Goal: Find specific page/section: Find specific page/section

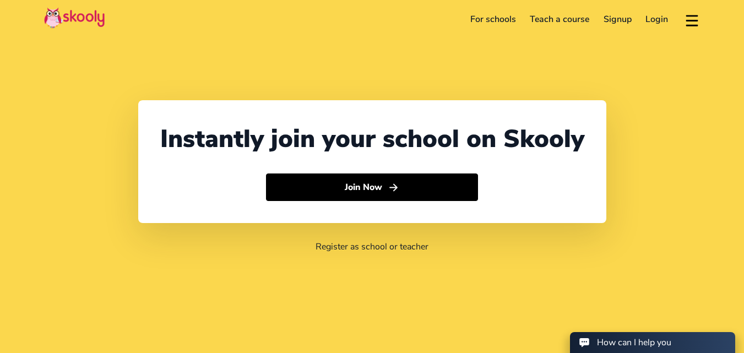
select select "91"
select select "[GEOGRAPHIC_DATA]"
select select "[GEOGRAPHIC_DATA]/[GEOGRAPHIC_DATA]"
click at [656, 19] on link "Login" at bounding box center [657, 19] width 37 height 18
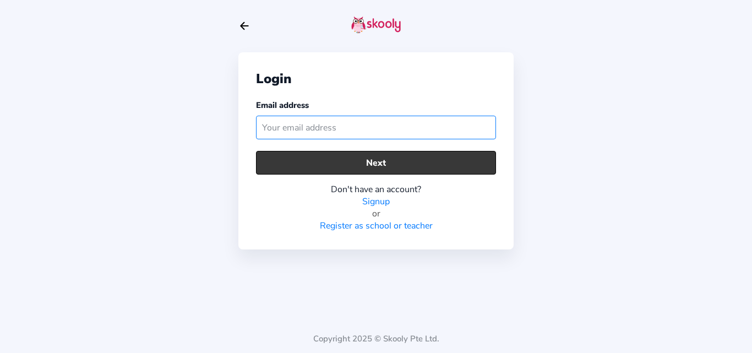
paste input "petermom1"
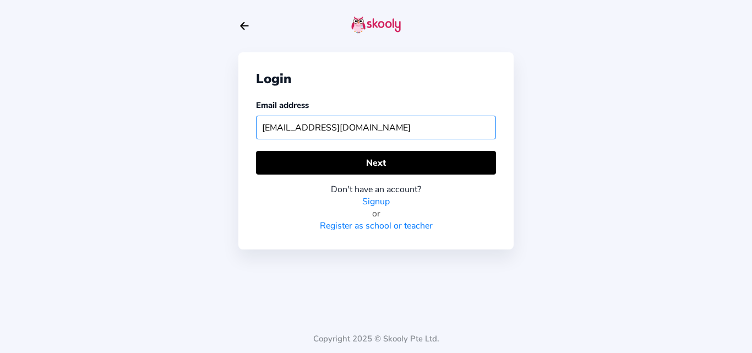
type input "[EMAIL_ADDRESS][DOMAIN_NAME]"
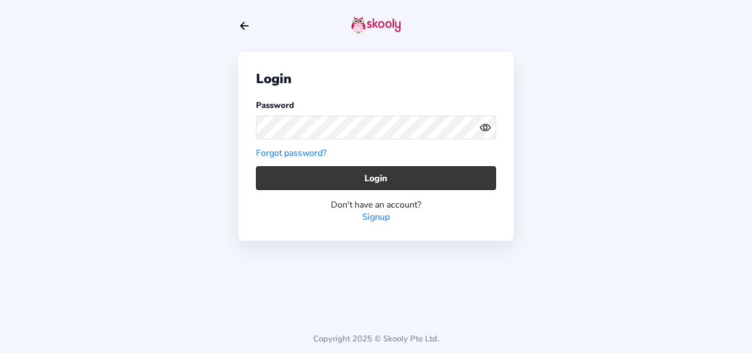
click at [289, 177] on button "Login" at bounding box center [376, 178] width 240 height 24
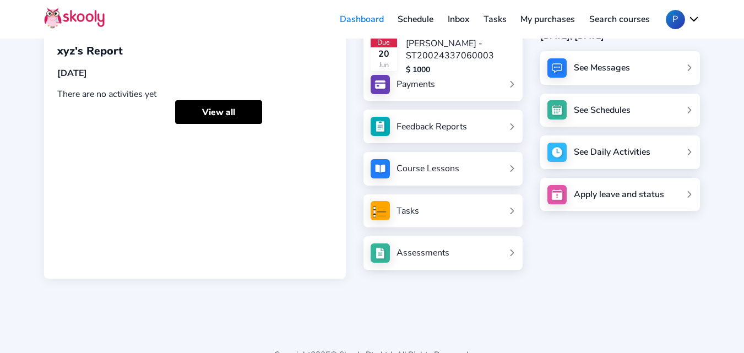
scroll to position [126, 0]
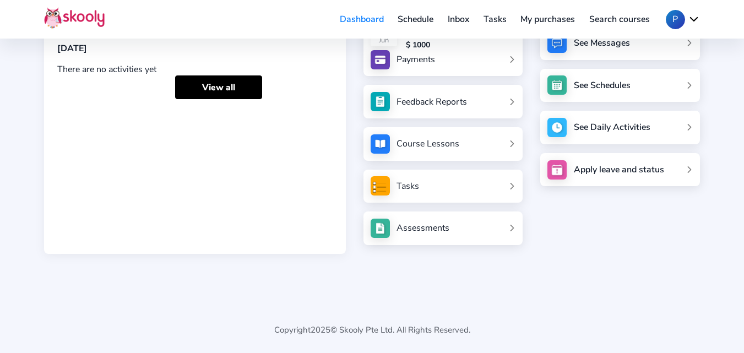
click at [438, 229] on div "Assessments" at bounding box center [422, 228] width 53 height 12
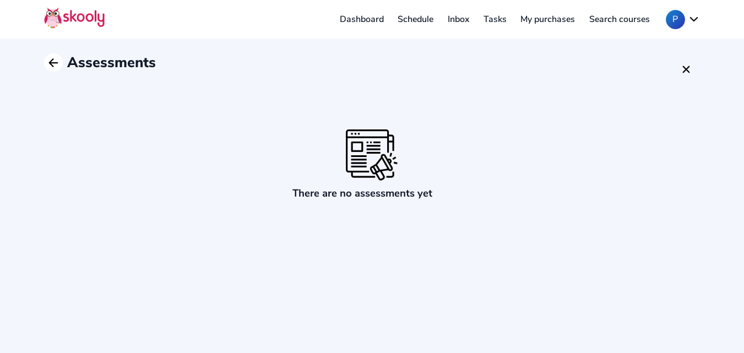
click at [53, 63] on icon "arrow back outline" at bounding box center [53, 63] width 8 height 8
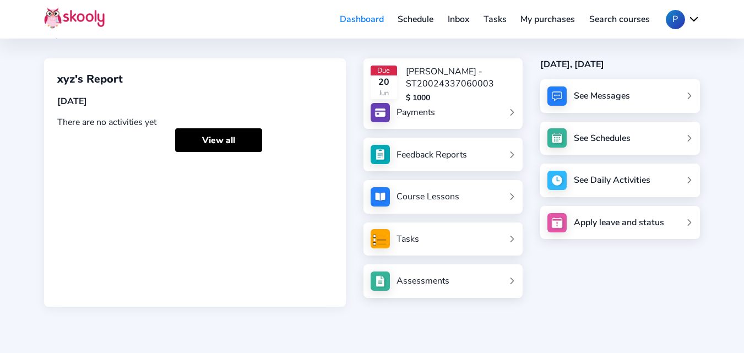
click at [393, 242] on link "Tasks" at bounding box center [443, 238] width 145 height 19
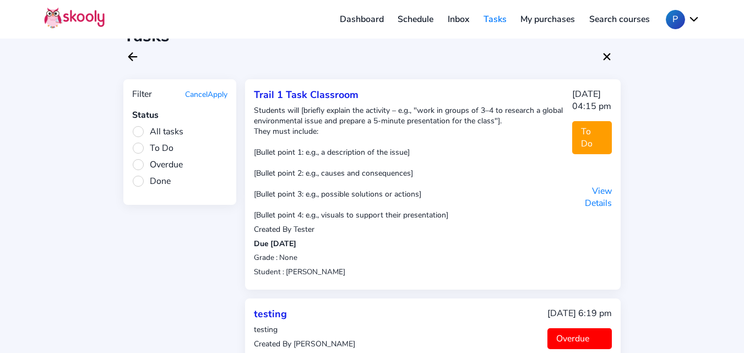
scroll to position [35, 0]
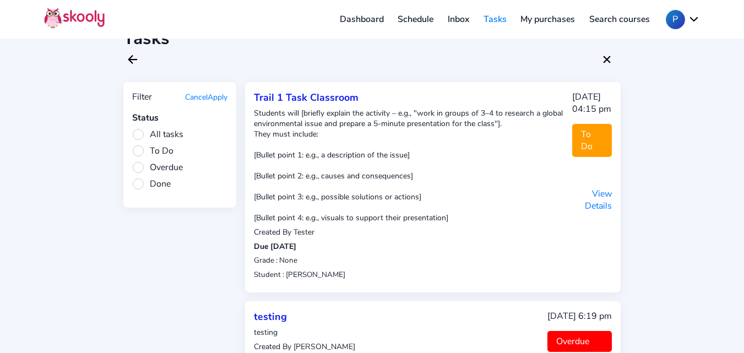
click at [600, 188] on p "View Details" at bounding box center [592, 200] width 40 height 24
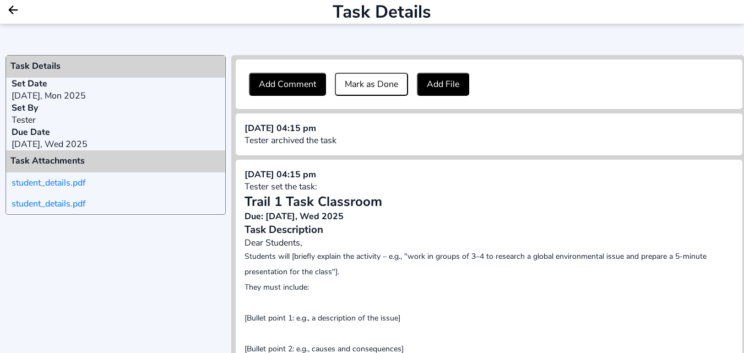
scroll to position [255, 0]
